Goal: Task Accomplishment & Management: Use online tool/utility

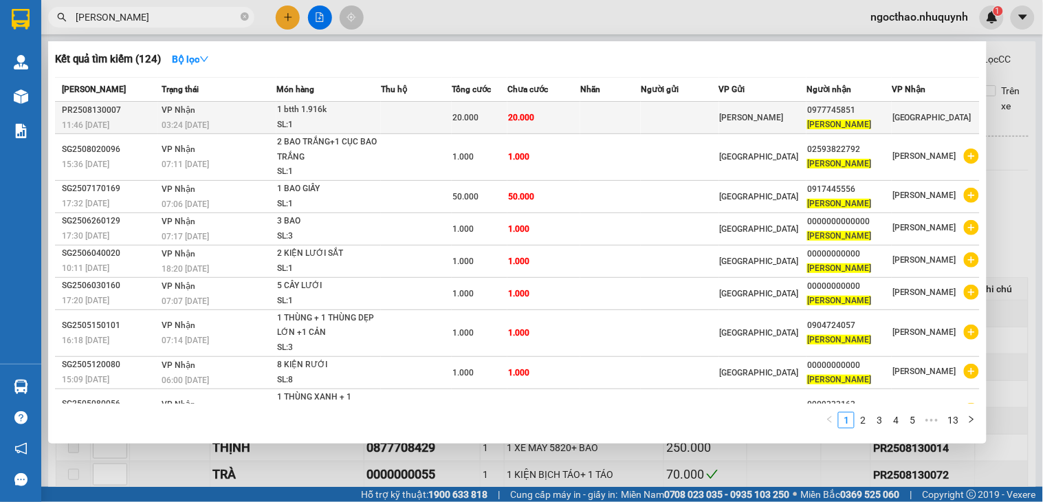
type input "[PERSON_NAME]"
click at [703, 117] on td at bounding box center [680, 118] width 78 height 32
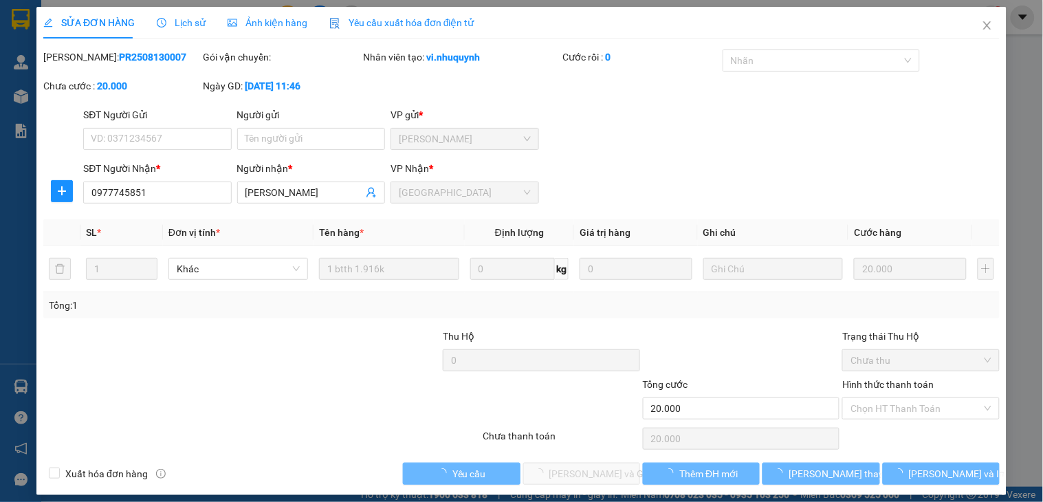
type input "0977745851"
type input "[PERSON_NAME]"
type input "20.000"
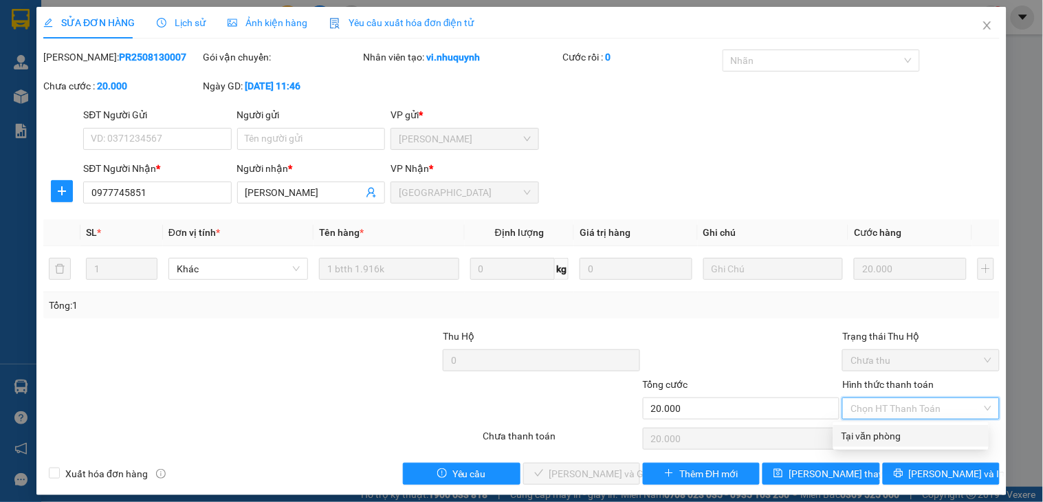
click at [892, 437] on div "Tại văn phòng" at bounding box center [910, 435] width 139 height 15
type input "0"
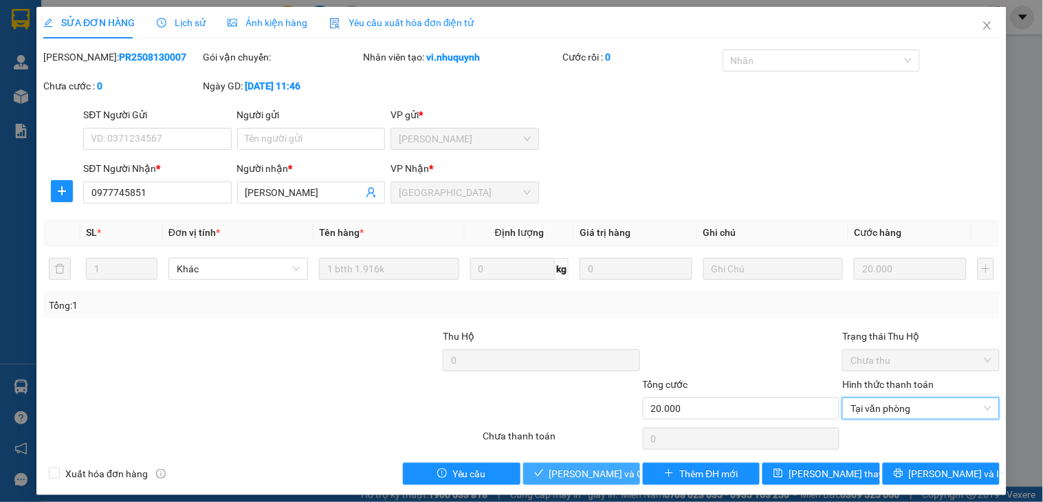
click at [591, 478] on span "[PERSON_NAME] và Giao hàng" at bounding box center [615, 473] width 132 height 15
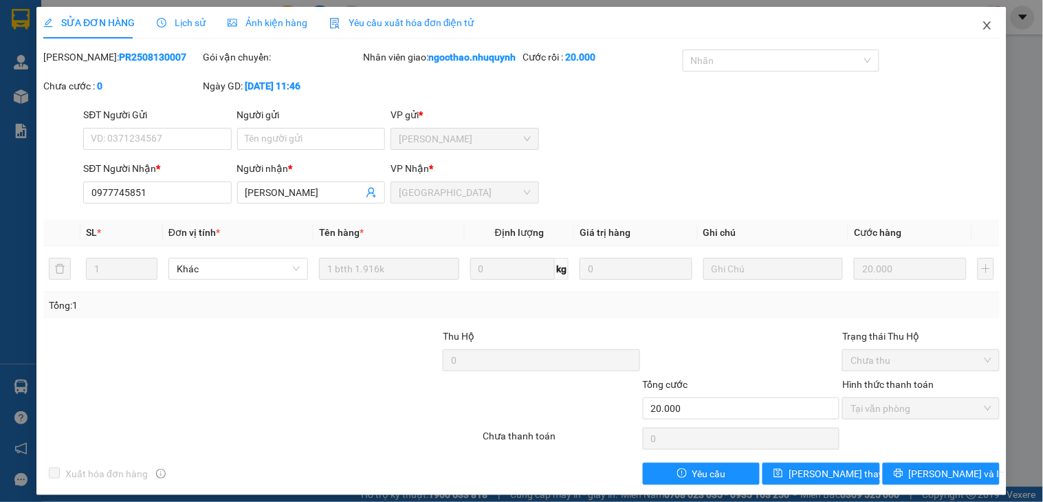
click at [970, 32] on span "Close" at bounding box center [987, 26] width 38 height 38
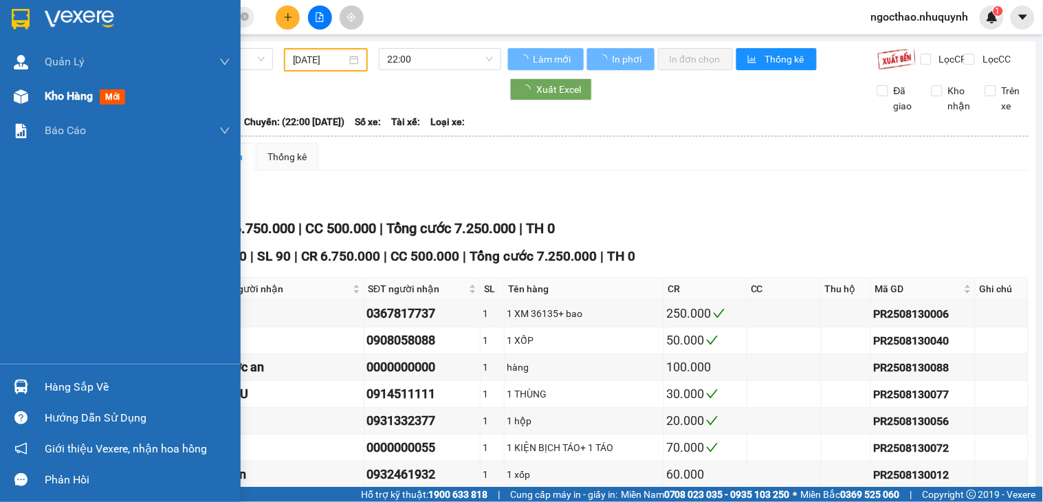
click at [122, 100] on span "mới" at bounding box center [112, 96] width 25 height 15
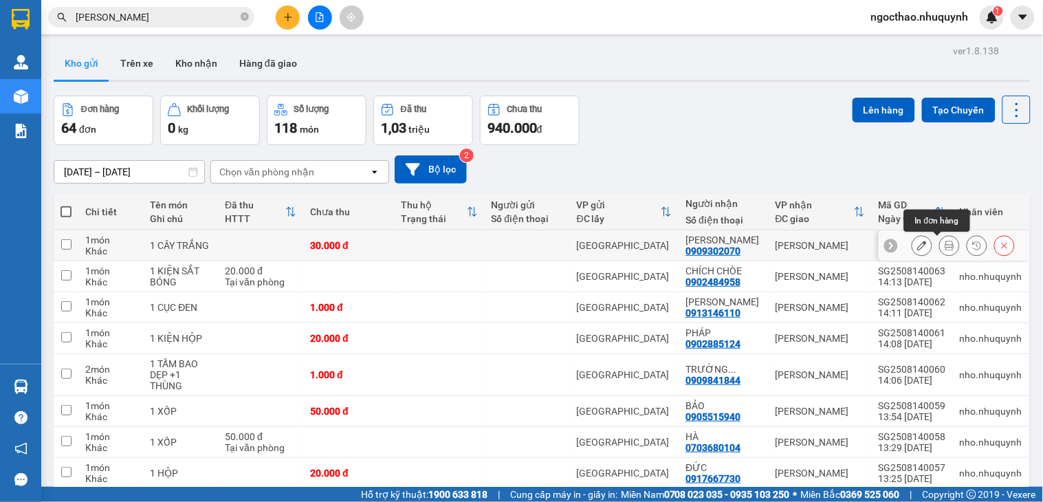
click at [945, 250] on icon at bounding box center [950, 246] width 10 height 10
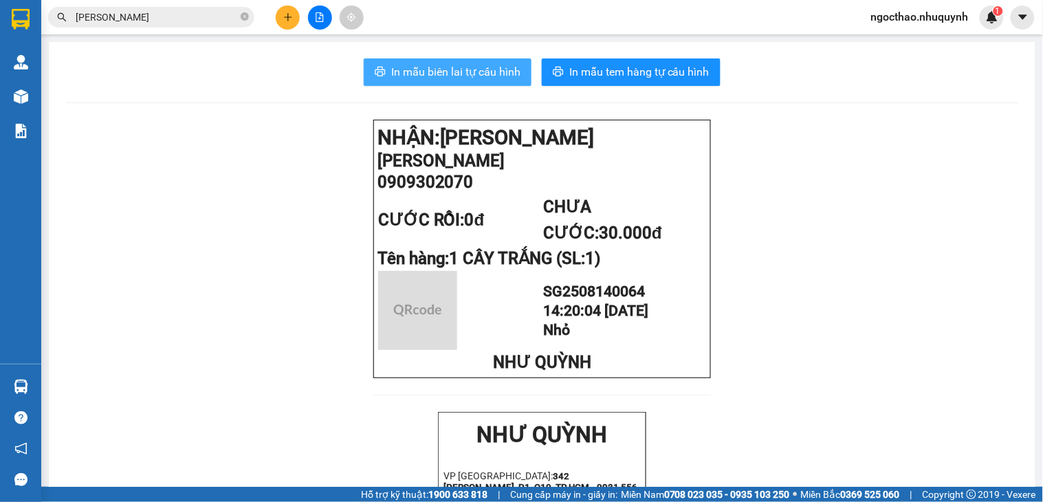
click at [406, 74] on span "In mẫu biên lai tự cấu hình" at bounding box center [455, 71] width 129 height 17
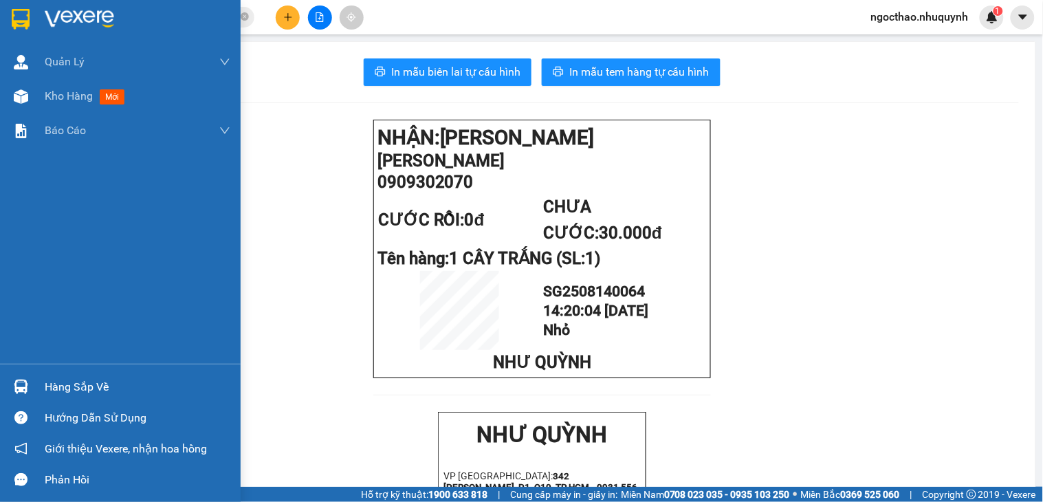
drag, startPoint x: 31, startPoint y: 235, endPoint x: 54, endPoint y: 220, distance: 27.3
click at [32, 234] on div "Quản [PERSON_NAME] lý khách hàng Quản lý khách hàng mới Kho hàng mới Báo cáo Bá…" at bounding box center [120, 204] width 241 height 319
